Goal: Information Seeking & Learning: Find specific page/section

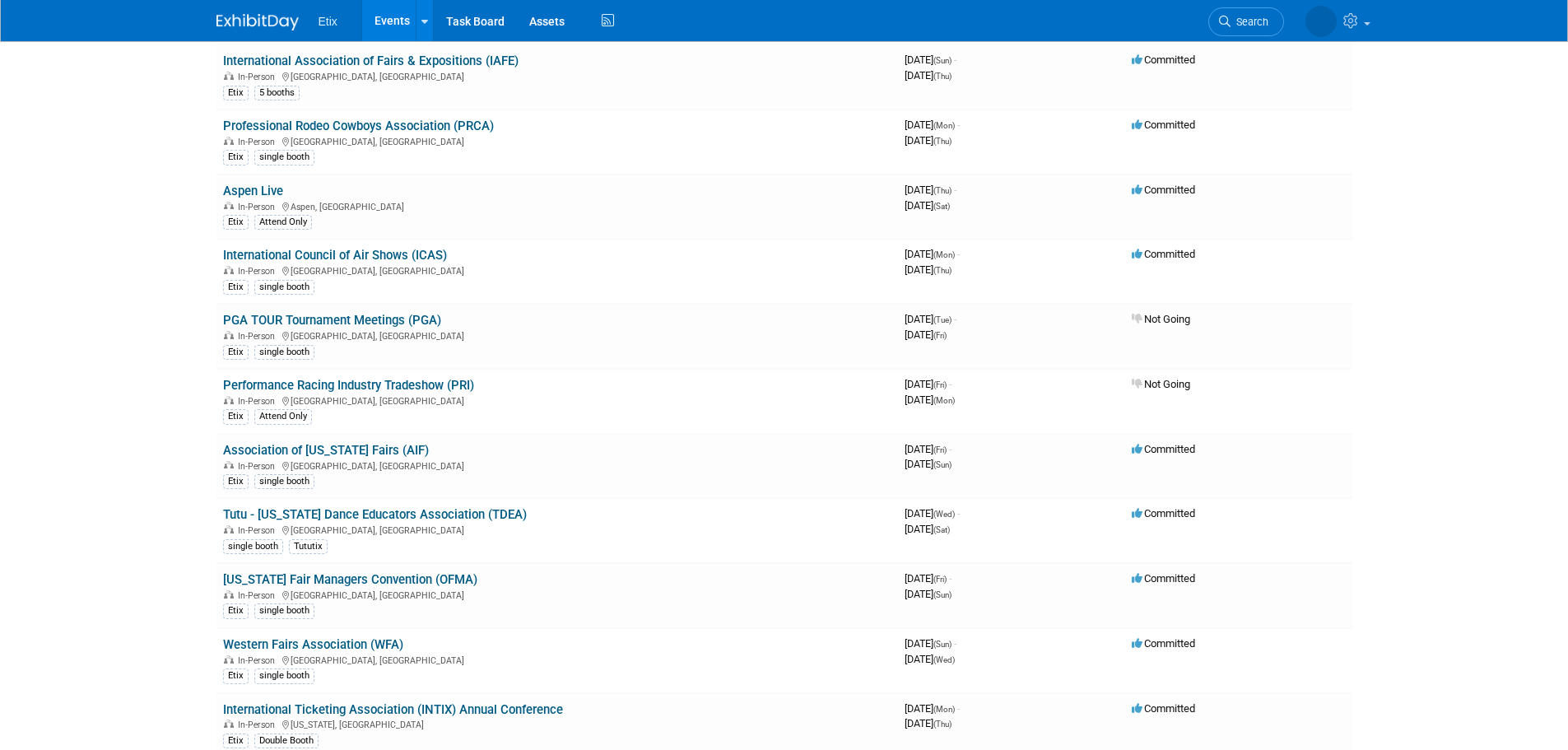
scroll to position [1550, 0]
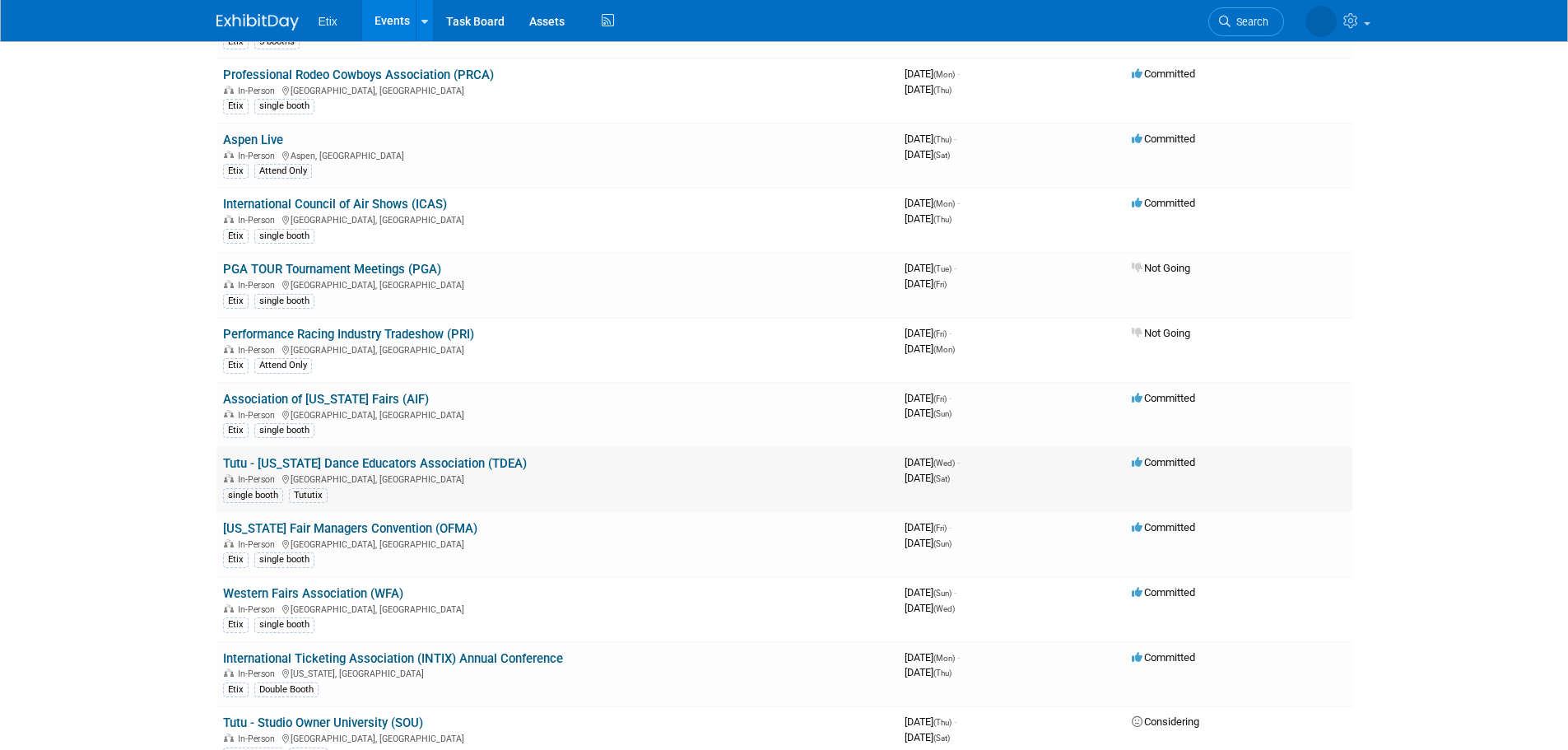
click at [356, 463] on link "Tutu - [US_STATE] Dance Educators Association (TDEA)" at bounding box center [375, 463] width 303 height 15
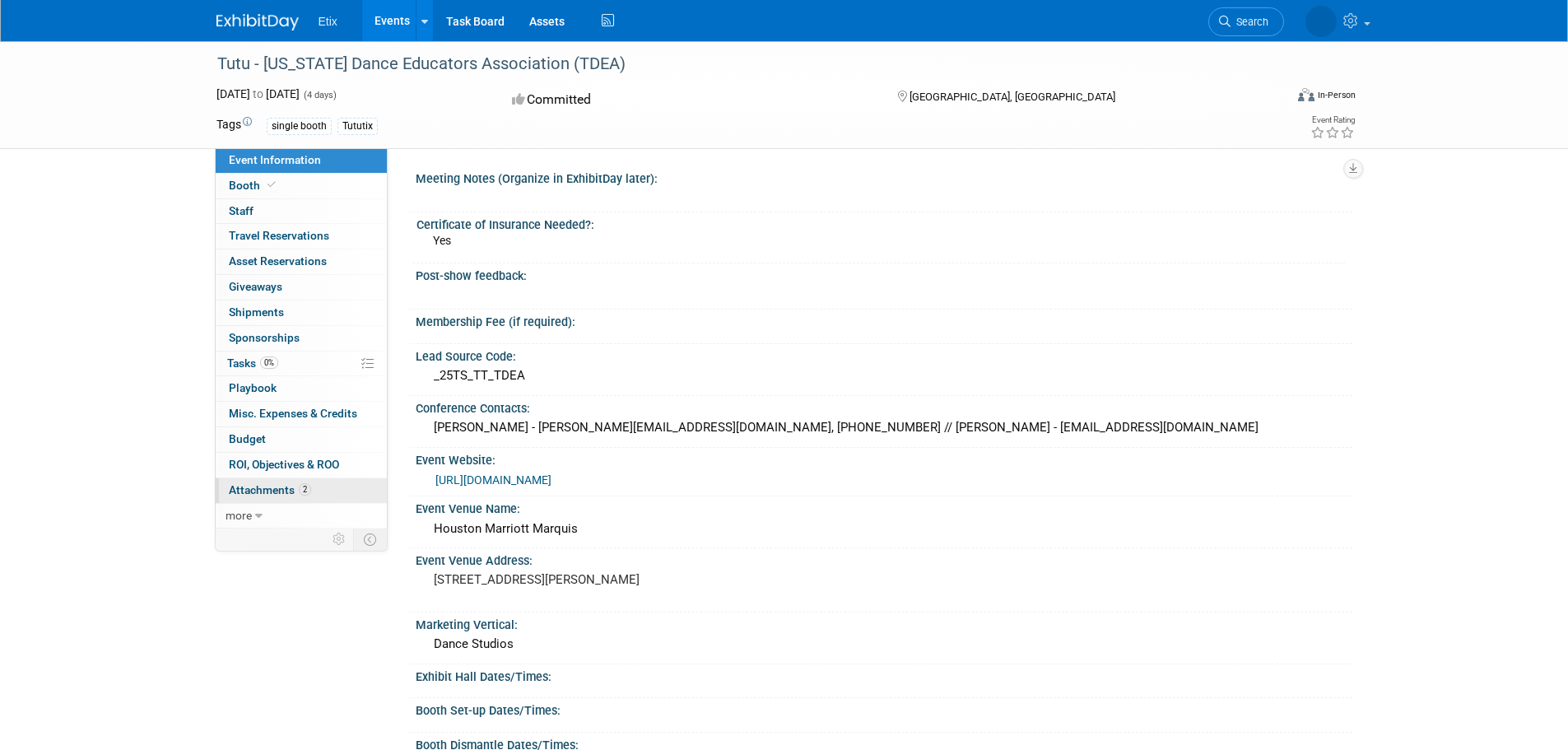
click at [287, 494] on span "Attachments 2" at bounding box center [270, 490] width 83 height 13
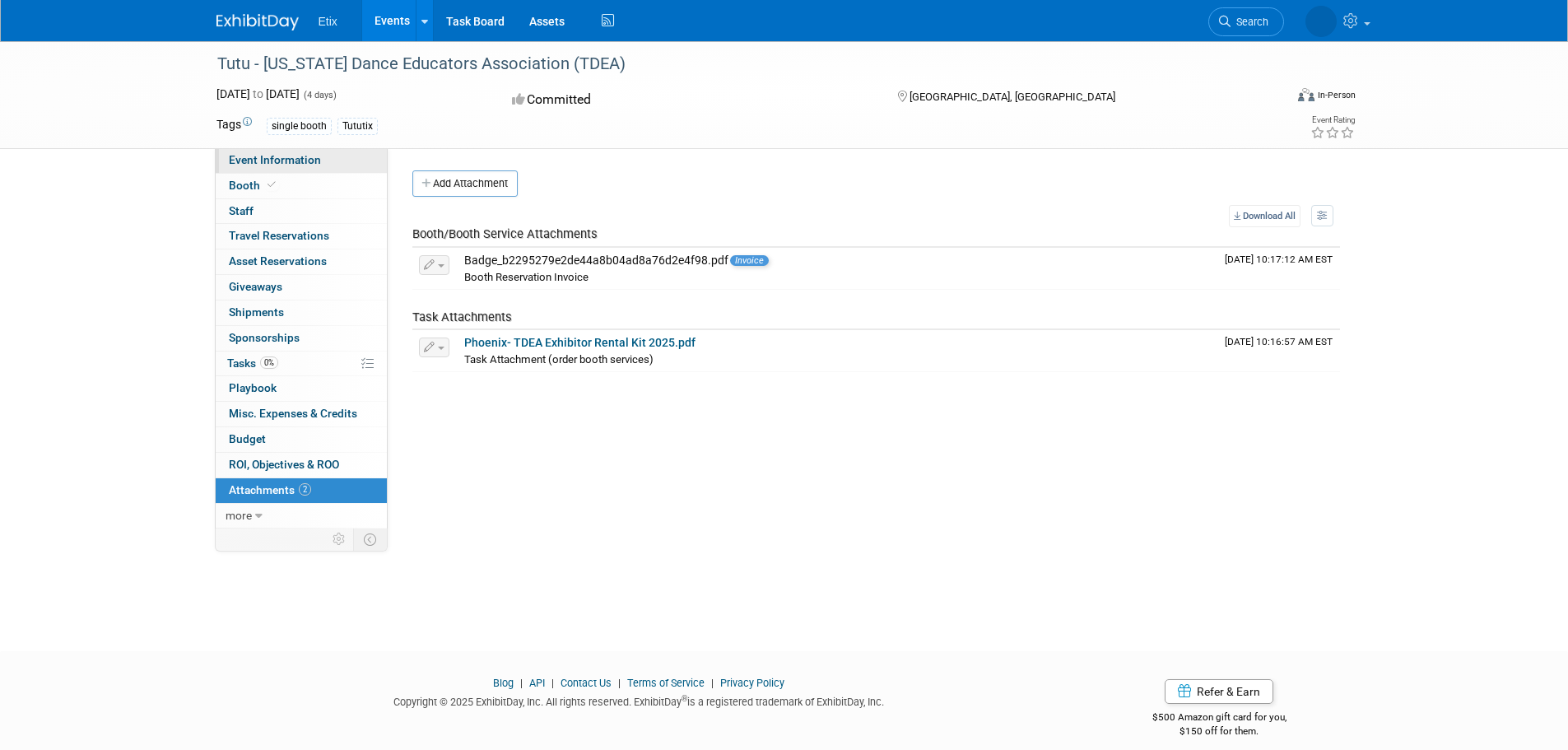
click at [280, 158] on span "Event Information" at bounding box center [275, 160] width 92 height 13
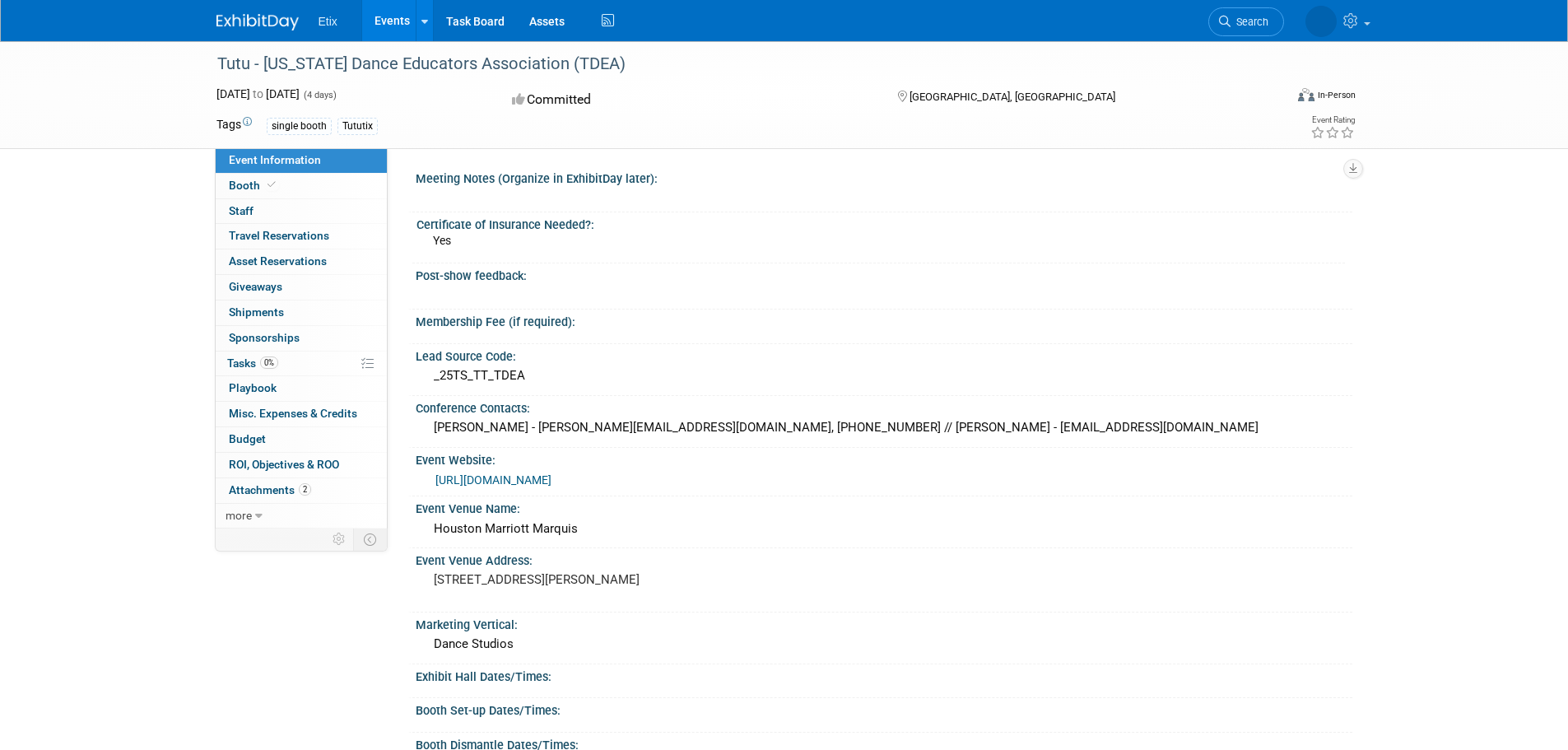
click at [268, 19] on img at bounding box center [258, 22] width 83 height 17
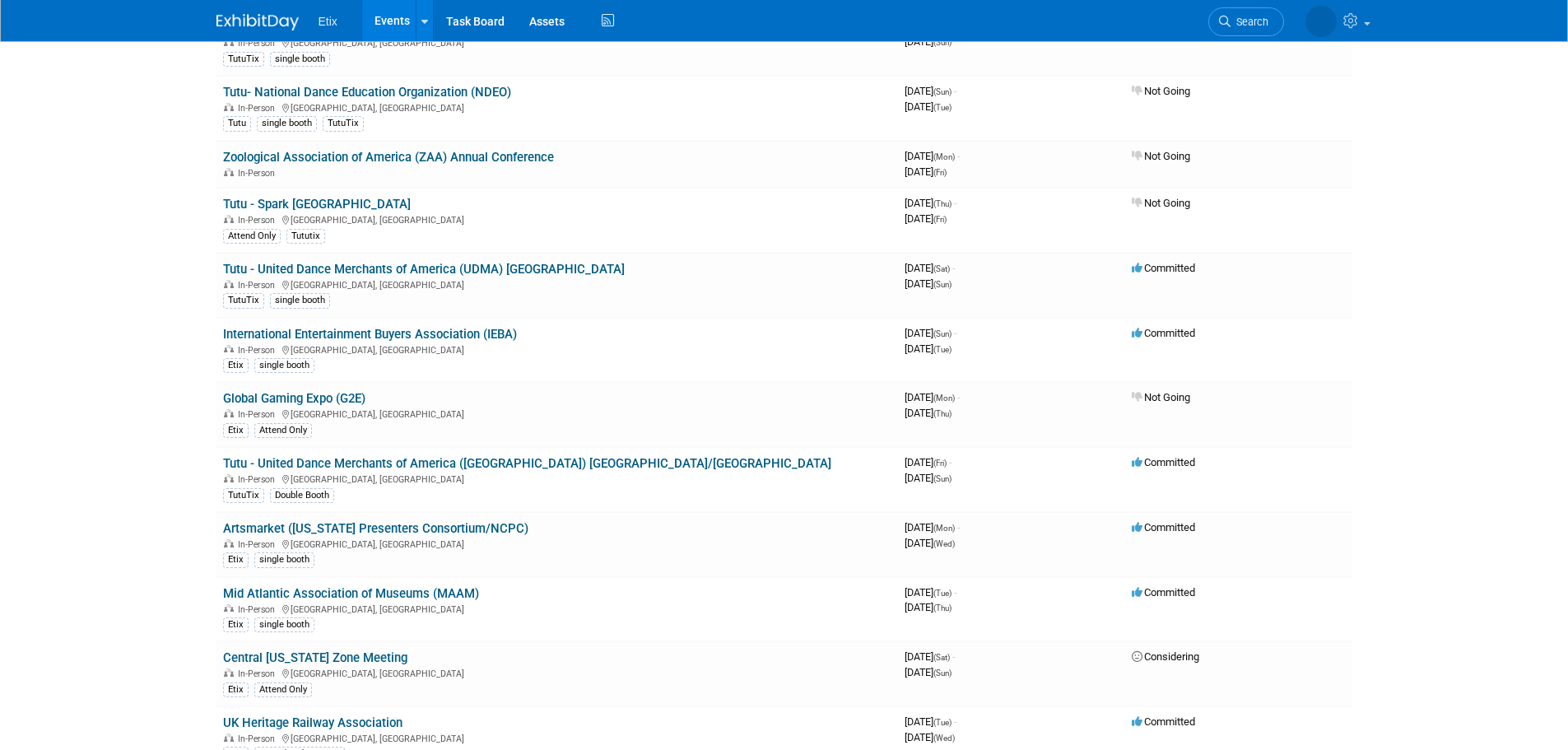
scroll to position [260, 0]
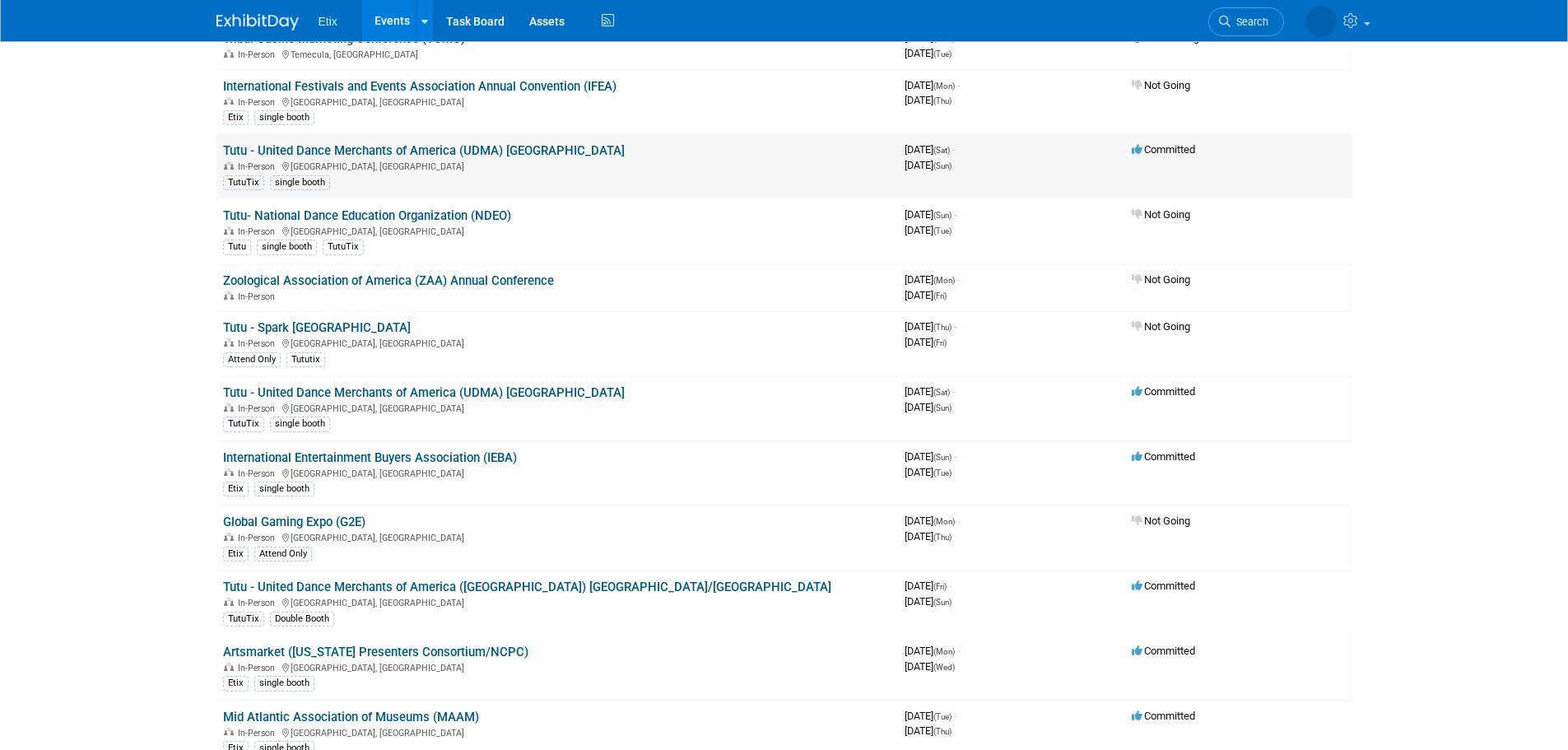
click at [548, 149] on td "Tutu - United Dance Merchants of America (UDMA) Atlanta In-Person Atlanta, GA T…" at bounding box center [558, 166] width 682 height 65
click at [494, 151] on link "Tutu - United Dance Merchants of America (UDMA) [GEOGRAPHIC_DATA]" at bounding box center [424, 151] width 402 height 15
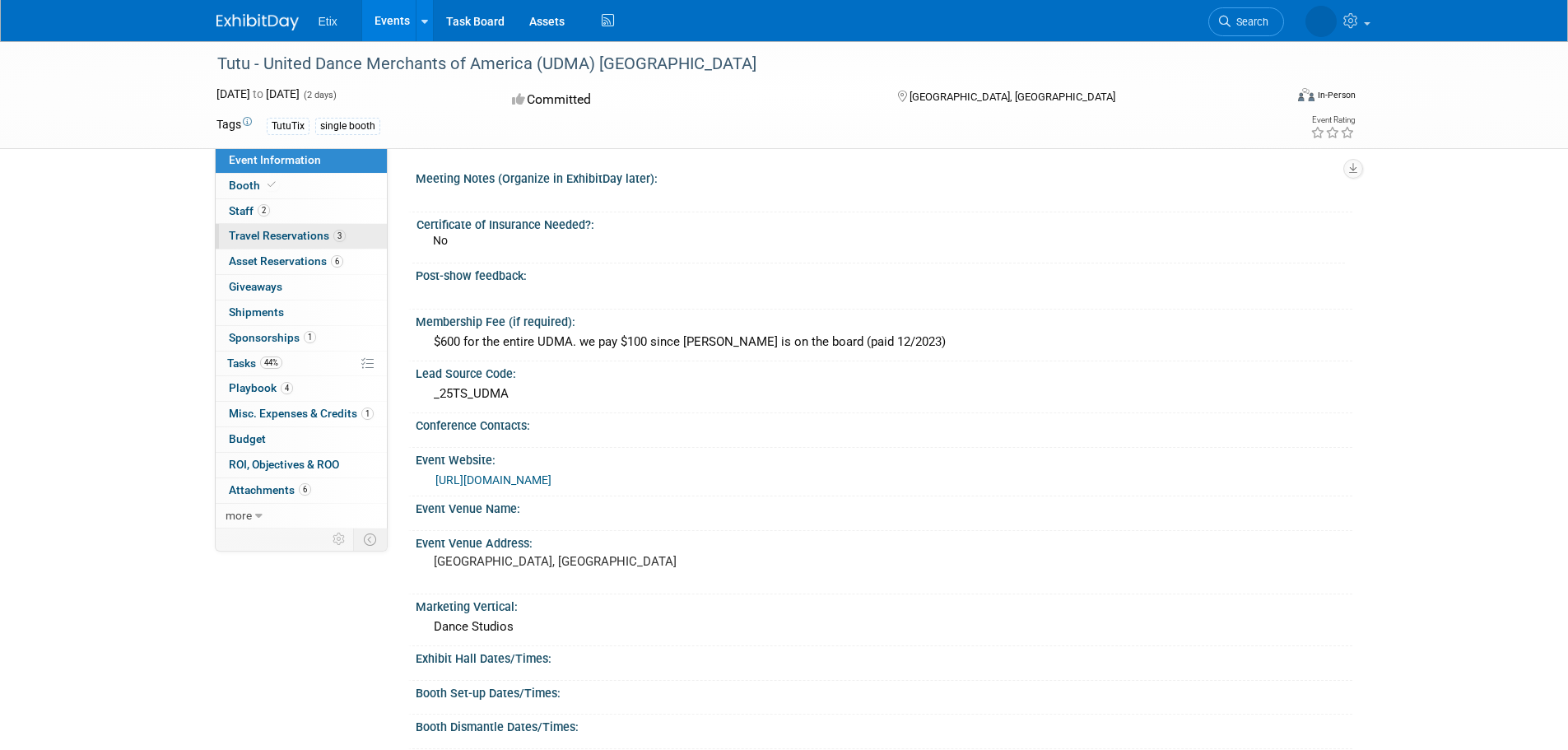
click at [296, 233] on span "Travel Reservations 3" at bounding box center [287, 235] width 117 height 13
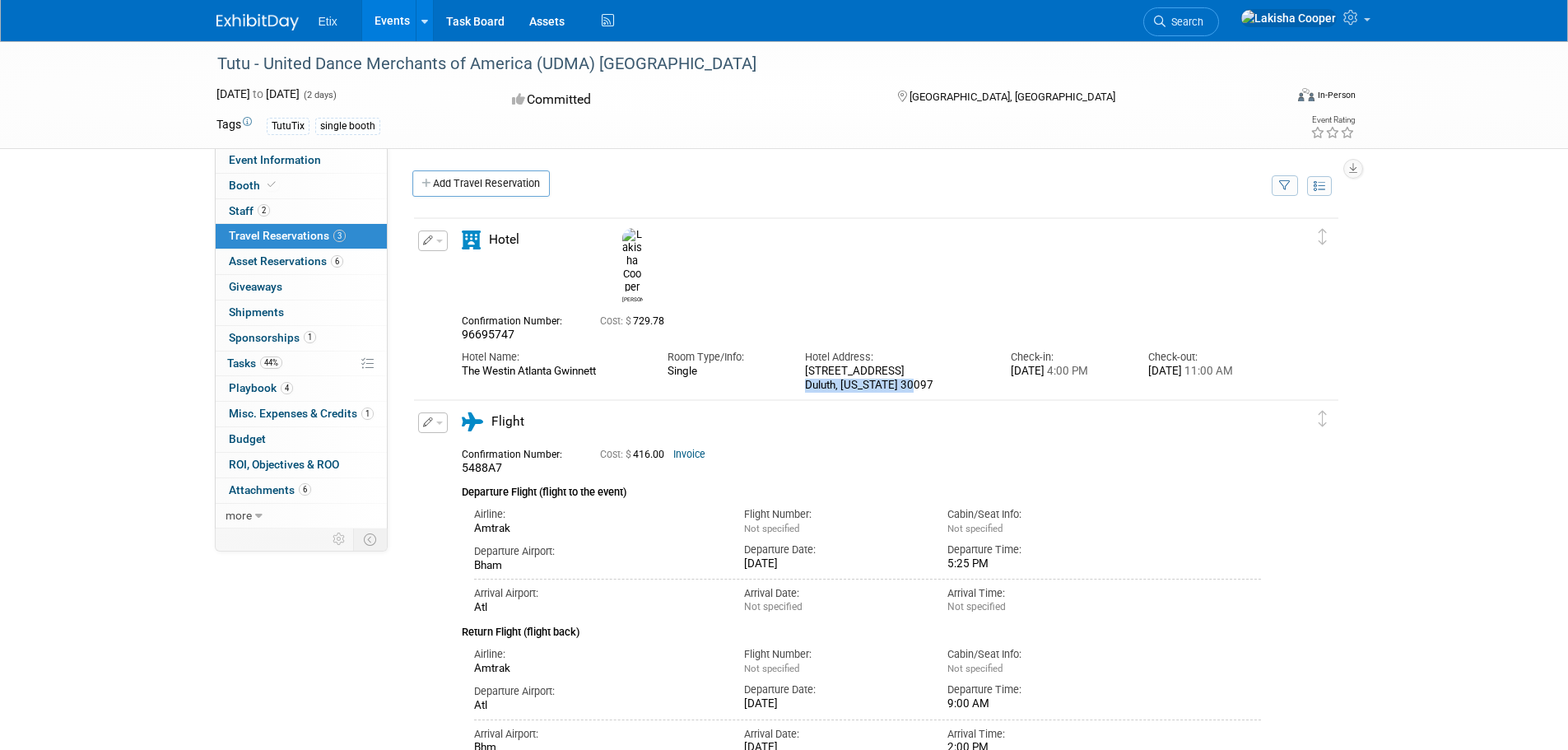
drag, startPoint x: 943, startPoint y: 345, endPoint x: 710, endPoint y: 340, distance: 233.1
click at [776, 342] on div "Hotel Name: The Westin Atlanta Gwinnett Room Type/Info: Single" at bounding box center [861, 367] width 824 height 51
drag, startPoint x: 612, startPoint y: 334, endPoint x: 459, endPoint y: 334, distance: 153.0
click at [459, 342] on div "Hotel Name: The Westin Atlanta Gwinnett" at bounding box center [552, 360] width 206 height 37
